Goal: Task Accomplishment & Management: Complete application form

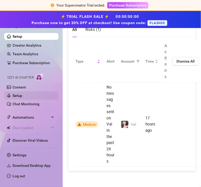
scroll to position [529, 0]
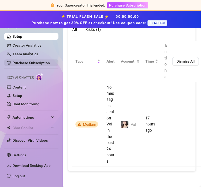
click at [37, 65] on link "Purchase Subscription" at bounding box center [31, 63] width 37 height 4
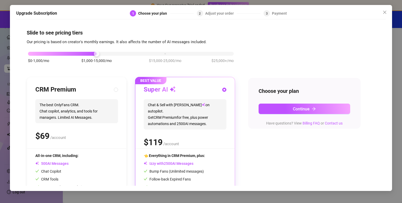
click at [10, 2] on div "Upgrade Subscription 1 Choose your plan 2 Adjust your order 3 Payment Slide to …" at bounding box center [201, 101] width 402 height 203
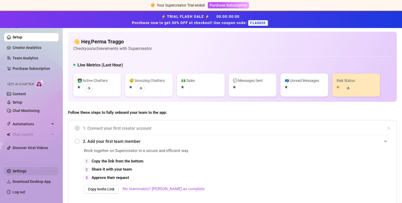
click at [25, 170] on link "Settings" at bounding box center [20, 171] width 14 height 4
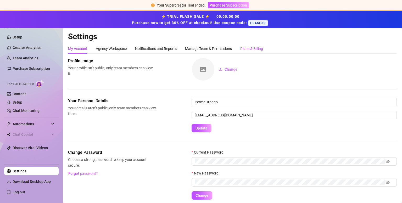
click at [201, 48] on div "Plans & Billing" at bounding box center [251, 49] width 23 height 6
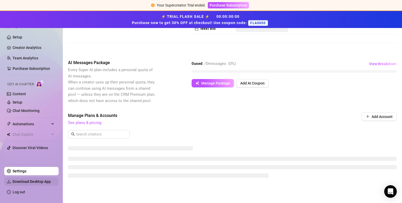
scroll to position [58, 0]
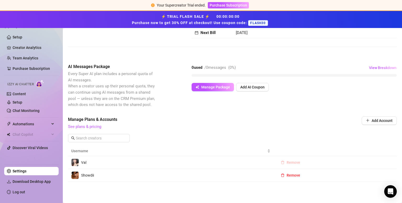
click at [201, 163] on span "Remove" at bounding box center [293, 162] width 14 height 4
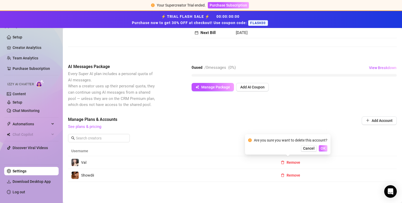
click at [201, 148] on span "OK" at bounding box center [322, 148] width 5 height 4
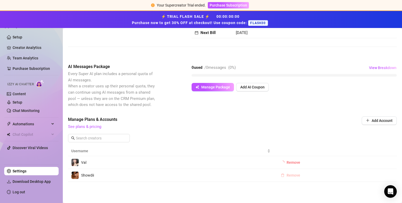
click at [201, 175] on span "Remove" at bounding box center [293, 175] width 14 height 4
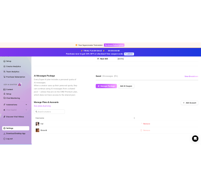
scroll to position [45, 0]
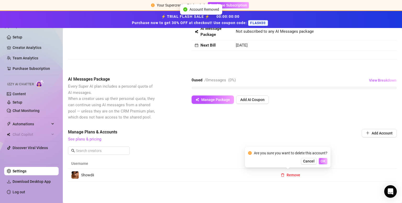
click at [201, 162] on span "OK" at bounding box center [322, 161] width 5 height 4
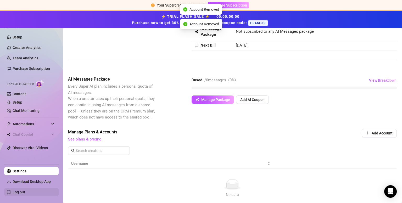
click at [18, 186] on link "Log out" at bounding box center [19, 192] width 13 height 4
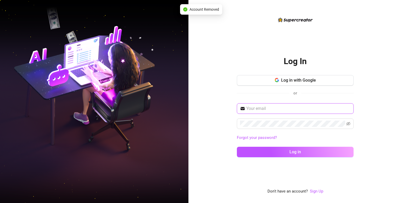
type input "Yotagarro@outlook.com"
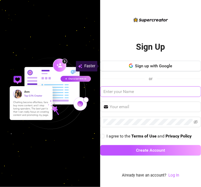
click at [128, 90] on input "text" at bounding box center [150, 91] width 101 height 10
type input "[PERSON_NAME]"
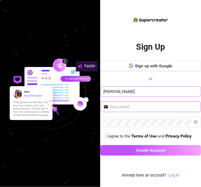
paste input "[EMAIL_ADDRESS][DOMAIN_NAME]"
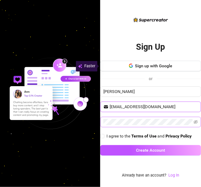
type input "[EMAIL_ADDRESS][DOMAIN_NAME]"
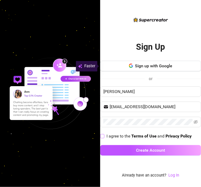
click at [105, 135] on span "I agree to the Terms of Use and Privacy Policy" at bounding box center [149, 136] width 89 height 7
click at [104, 135] on input "I agree to the Terms of Use and Privacy Policy" at bounding box center [102, 136] width 4 height 4
checkbox input "true"
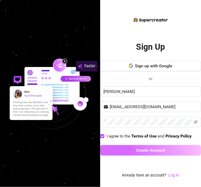
click at [138, 148] on span "Create Account" at bounding box center [150, 149] width 29 height 5
